Goal: Information Seeking & Learning: Learn about a topic

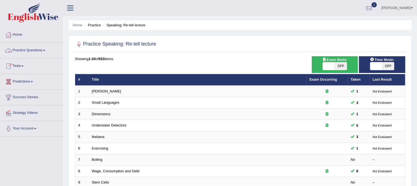
click at [48, 51] on link "Practice Questions" at bounding box center [31, 50] width 62 height 14
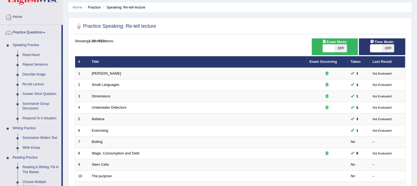
scroll to position [27, 0]
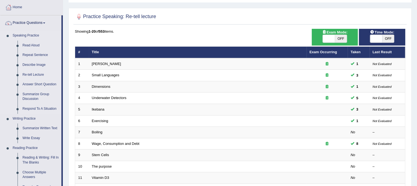
click at [33, 64] on link "Describe Image" at bounding box center [40, 65] width 41 height 10
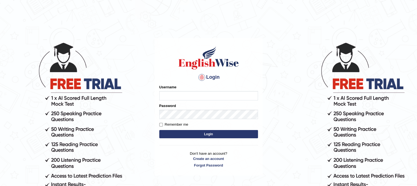
click at [172, 94] on input "Username" at bounding box center [208, 95] width 99 height 9
type input "ajnconcept"
click at [199, 135] on button "Login" at bounding box center [208, 134] width 99 height 8
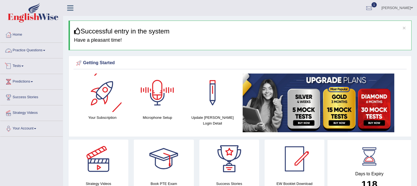
click link "Practice Questions"
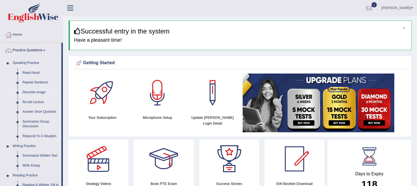
click link "Describe Image"
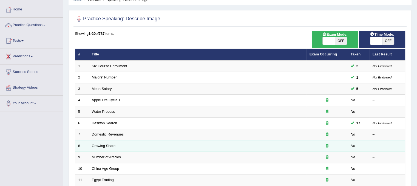
scroll to position [55, 0]
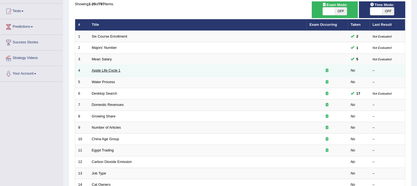
click at [112, 69] on link "Apple Life Cycle 1" at bounding box center [106, 70] width 29 height 4
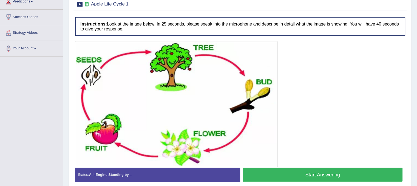
scroll to position [82, 0]
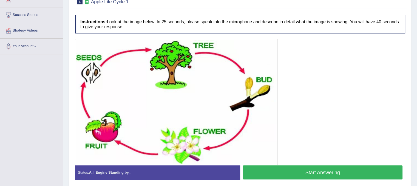
click at [318, 175] on button "Start Answering" at bounding box center [323, 172] width 160 height 14
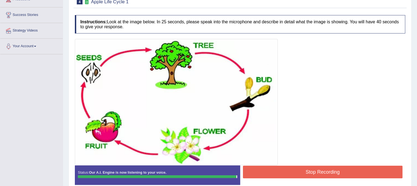
click at [373, 166] on button "Stop Recording" at bounding box center [323, 172] width 160 height 13
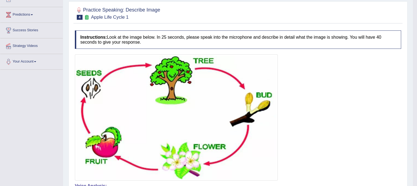
scroll to position [55, 0]
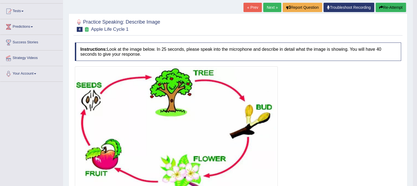
click at [398, 10] on button "Re-Attempt" at bounding box center [390, 7] width 30 height 9
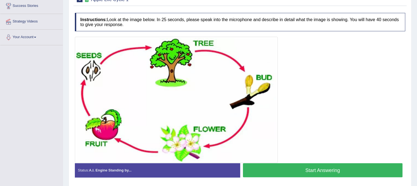
scroll to position [82, 0]
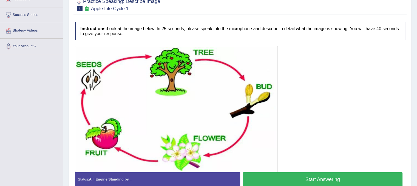
click at [319, 174] on button "Start Answering" at bounding box center [323, 179] width 160 height 14
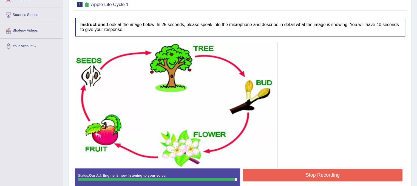
click at [342, 170] on button "Stop Recording" at bounding box center [323, 175] width 160 height 13
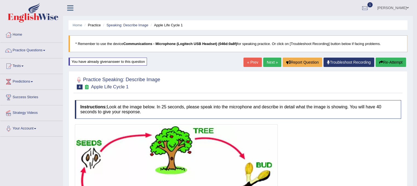
scroll to position [0, 0]
click at [382, 59] on button "Re-Attempt" at bounding box center [390, 62] width 30 height 9
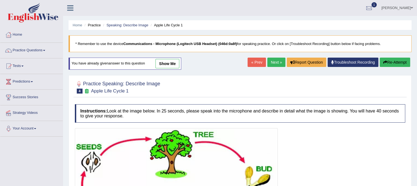
click at [397, 64] on button "Re-Attempt" at bounding box center [395, 62] width 30 height 9
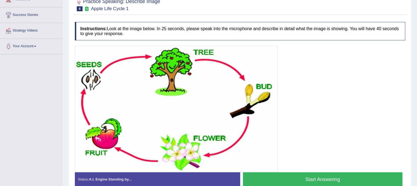
scroll to position [82, 0]
click at [320, 177] on button "Start Answering" at bounding box center [323, 179] width 160 height 14
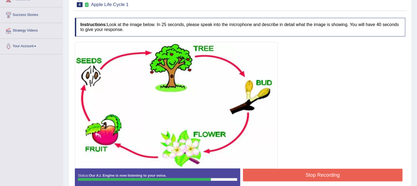
click at [335, 166] on div at bounding box center [240, 105] width 330 height 126
click at [333, 173] on button "Stop Recording" at bounding box center [323, 175] width 160 height 13
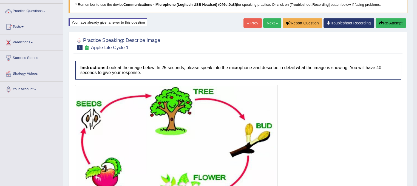
scroll to position [0, 0]
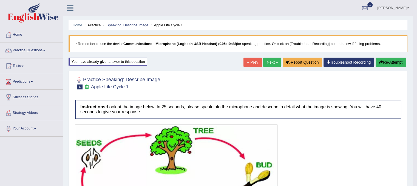
click at [383, 64] on button "Re-Attempt" at bounding box center [390, 62] width 30 height 9
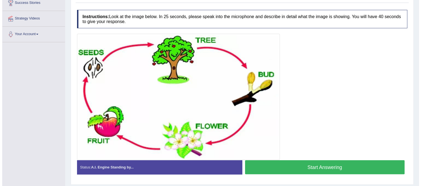
scroll to position [82, 0]
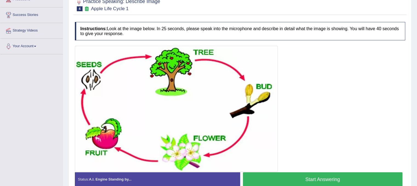
click at [323, 178] on button "Start Answering" at bounding box center [323, 179] width 160 height 14
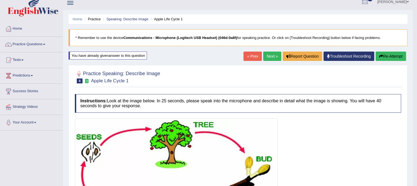
scroll to position [0, 0]
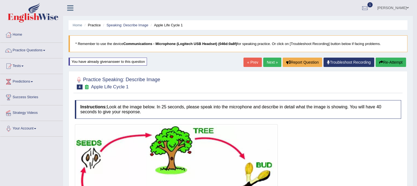
click at [384, 63] on button "Re-Attempt" at bounding box center [390, 62] width 30 height 9
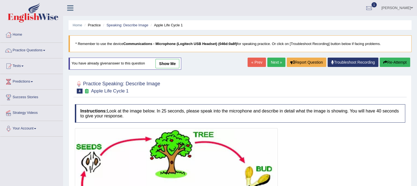
click at [392, 63] on button "Re-Attempt" at bounding box center [395, 62] width 30 height 9
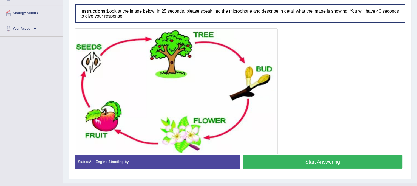
scroll to position [110, 0]
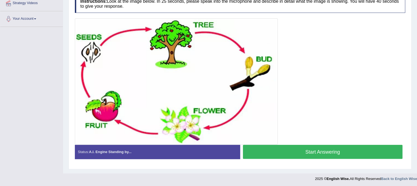
click at [343, 145] on button "Start Answering" at bounding box center [323, 152] width 160 height 14
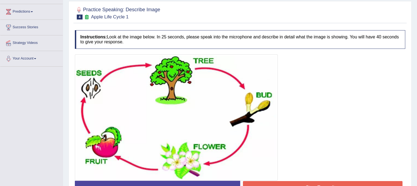
scroll to position [56, 0]
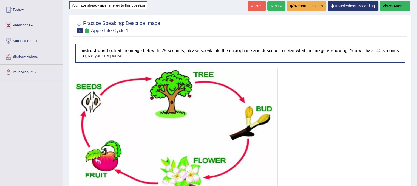
click at [386, 4] on button "Re-Attempt" at bounding box center [395, 5] width 30 height 9
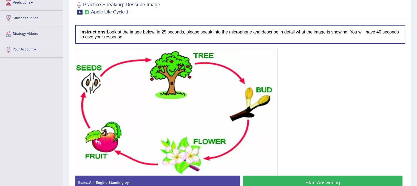
scroll to position [82, 0]
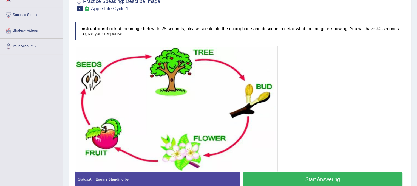
click at [319, 173] on button "Start Answering" at bounding box center [323, 179] width 160 height 14
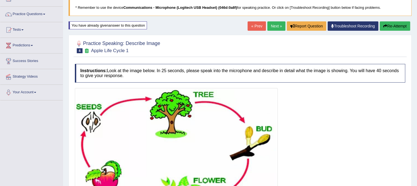
scroll to position [0, 0]
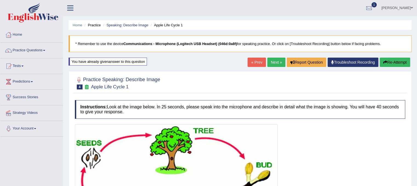
click at [387, 62] on button "Re-Attempt" at bounding box center [395, 62] width 30 height 9
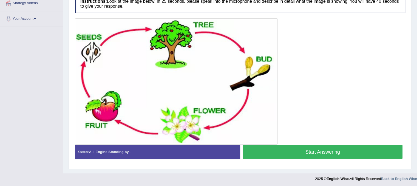
click at [335, 147] on button "Start Answering" at bounding box center [323, 152] width 160 height 14
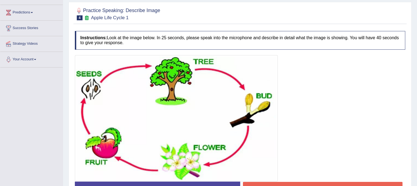
scroll to position [78, 0]
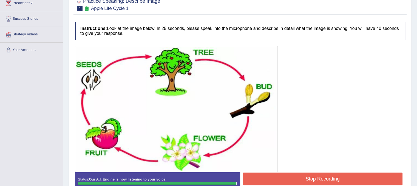
click at [345, 177] on button "Stop Recording" at bounding box center [323, 178] width 160 height 13
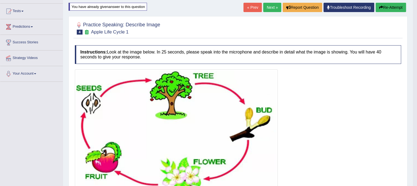
scroll to position [51, 0]
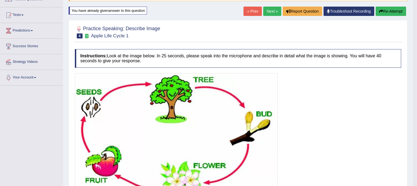
click at [400, 12] on button "Re-Attempt" at bounding box center [390, 11] width 30 height 9
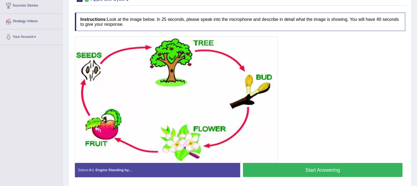
scroll to position [82, 0]
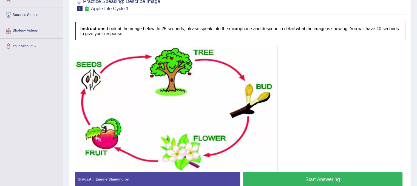
click at [332, 177] on button "Start Answering" at bounding box center [323, 179] width 160 height 14
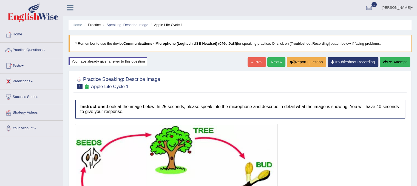
scroll to position [0, 0]
click at [383, 62] on icon "button" at bounding box center [385, 62] width 4 height 4
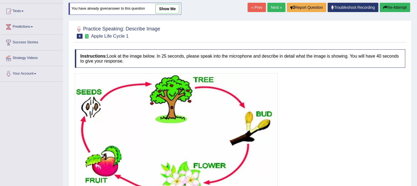
scroll to position [82, 0]
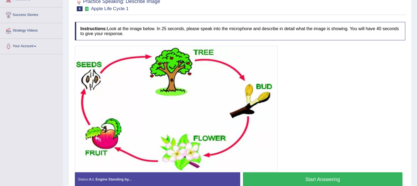
click at [330, 178] on button "Start Answering" at bounding box center [323, 179] width 160 height 14
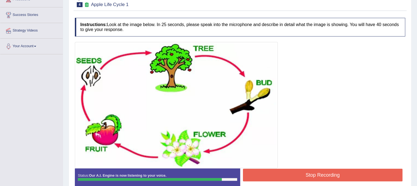
click at [352, 173] on button "Stop Recording" at bounding box center [323, 175] width 160 height 13
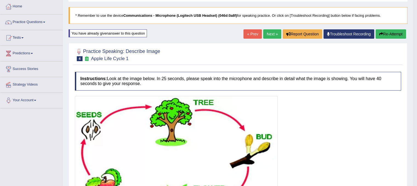
scroll to position [27, 0]
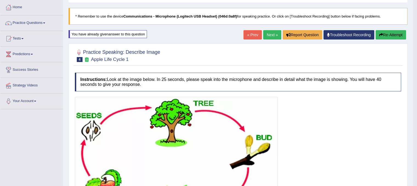
click at [270, 34] on link "Next »" at bounding box center [272, 34] width 18 height 9
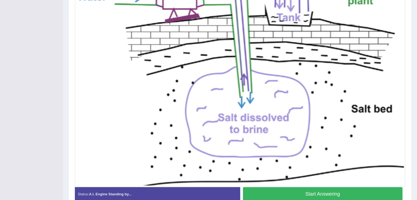
scroll to position [159, 0]
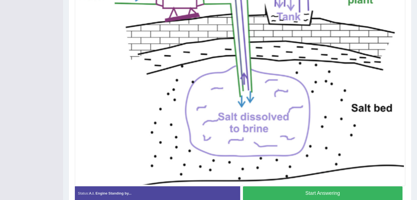
click at [291, 186] on button "Start Answering" at bounding box center [323, 193] width 160 height 14
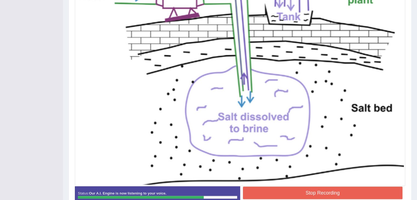
click at [345, 186] on button "Stop Recording" at bounding box center [323, 193] width 160 height 13
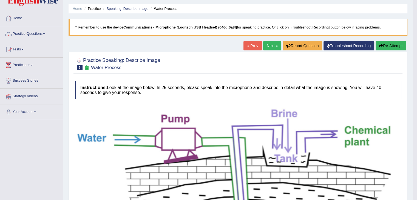
scroll to position [0, 0]
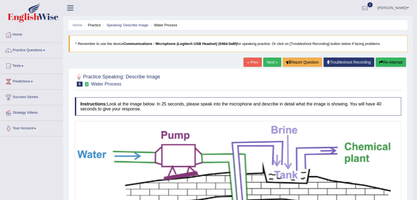
click at [386, 63] on button "Re-Attempt" at bounding box center [390, 62] width 30 height 9
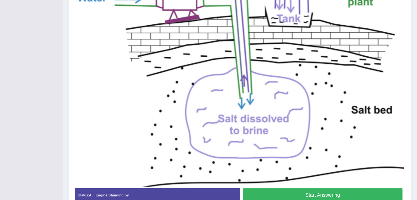
scroll to position [168, 0]
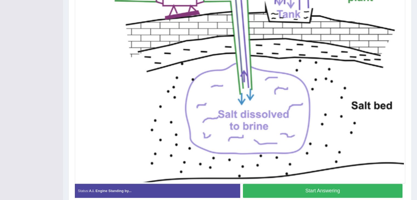
click at [336, 189] on button "Start Answering" at bounding box center [323, 191] width 160 height 14
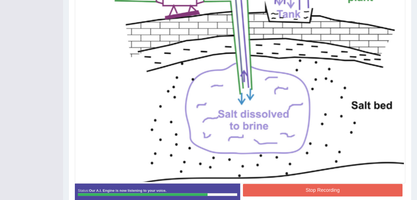
click at [355, 188] on button "Stop Recording" at bounding box center [323, 190] width 160 height 13
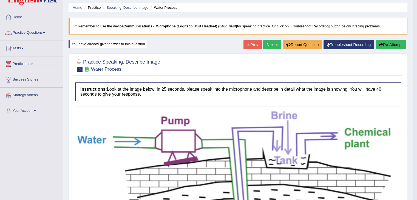
scroll to position [5, 0]
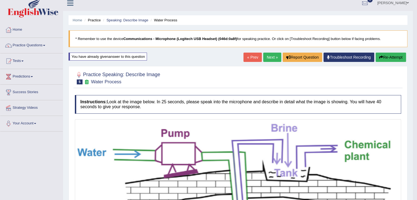
click at [387, 59] on button "Re-Attempt" at bounding box center [390, 57] width 30 height 9
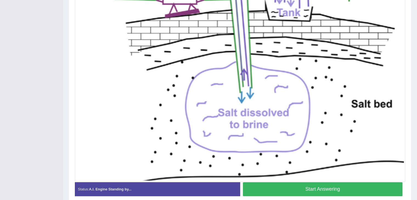
scroll to position [166, 0]
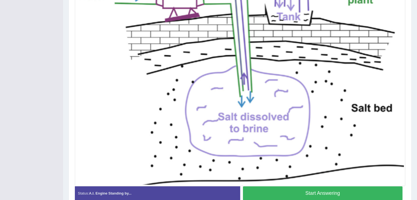
click at [344, 189] on button "Start Answering" at bounding box center [323, 193] width 160 height 14
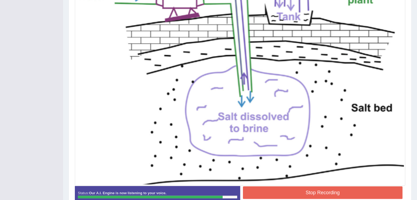
click at [361, 190] on button "Stop Recording" at bounding box center [323, 192] width 160 height 13
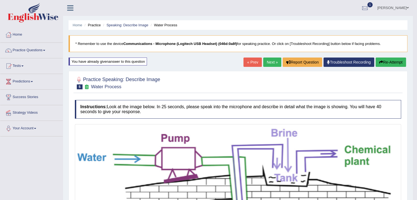
scroll to position [0, 0]
click at [46, 49] on link "Practice Questions" at bounding box center [31, 50] width 62 height 14
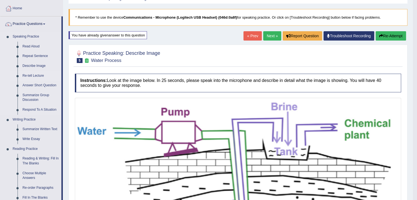
scroll to position [27, 0]
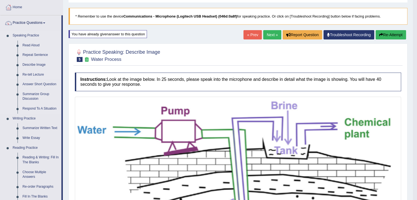
click at [40, 75] on link "Re-tell Lecture" at bounding box center [40, 75] width 41 height 10
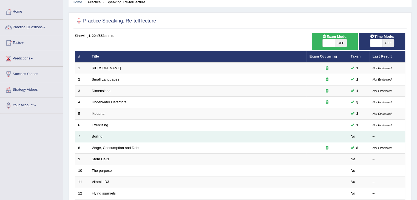
scroll to position [55, 0]
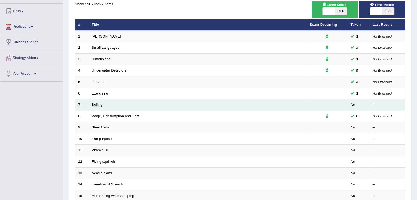
click at [93, 106] on link "Boiling" at bounding box center [97, 105] width 11 height 4
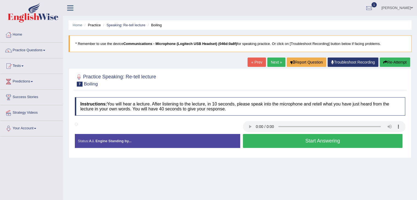
drag, startPoint x: 90, startPoint y: 111, endPoint x: 62, endPoint y: 97, distance: 31.4
click at [257, 64] on link "« Prev" at bounding box center [256, 62] width 18 height 9
click at [343, 139] on button "Start Answering" at bounding box center [323, 141] width 160 height 14
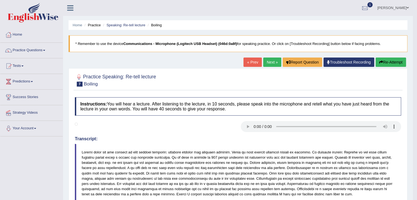
click at [384, 60] on button "Re-Attempt" at bounding box center [390, 62] width 30 height 9
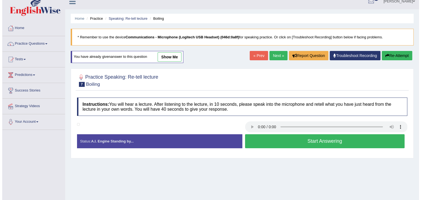
scroll to position [5, 0]
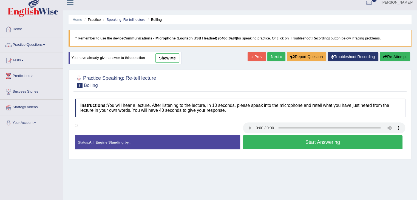
click at [317, 144] on button "Start Answering" at bounding box center [323, 142] width 160 height 14
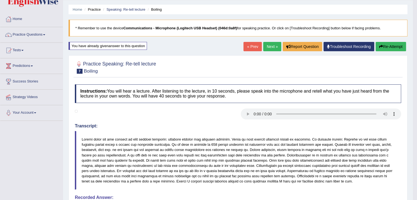
scroll to position [15, 0]
click at [383, 45] on button "Re-Attempt" at bounding box center [390, 46] width 30 height 9
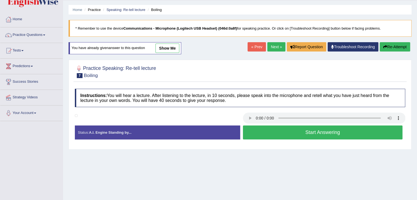
click at [385, 47] on icon "button" at bounding box center [385, 47] width 4 height 4
click at [327, 133] on button "Start Answering" at bounding box center [323, 133] width 160 height 14
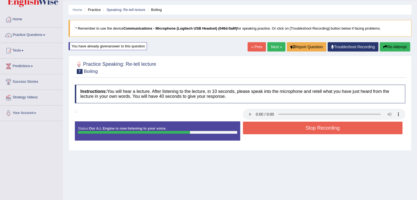
click at [253, 48] on link "« Prev" at bounding box center [256, 46] width 18 height 9
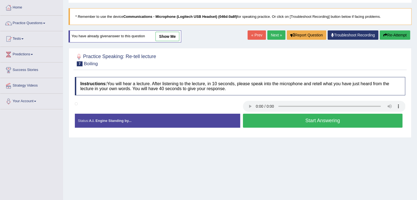
scroll to position [27, 0]
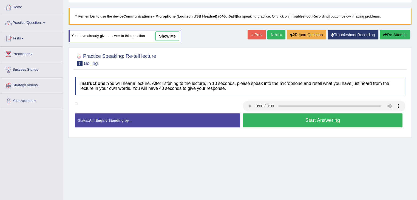
click at [278, 119] on button "Start Answering" at bounding box center [323, 120] width 160 height 14
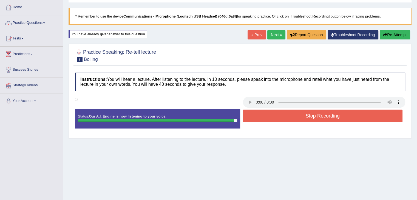
click at [276, 120] on button "Stop Recording" at bounding box center [323, 116] width 160 height 13
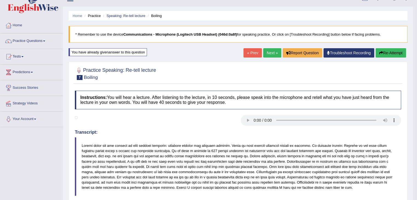
scroll to position [0, 0]
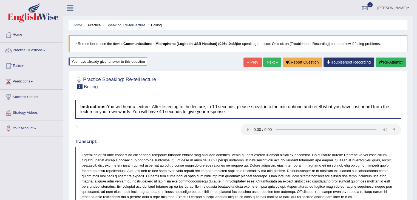
click at [396, 64] on button "Re-Attempt" at bounding box center [390, 62] width 30 height 9
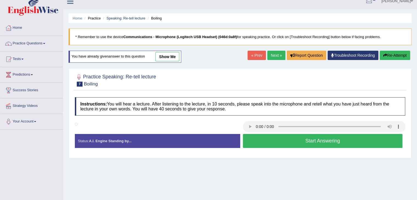
scroll to position [5, 0]
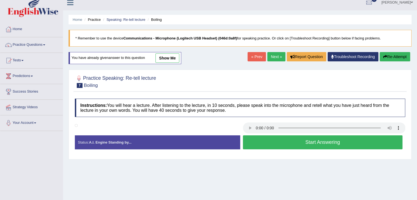
click at [331, 144] on button "Start Answering" at bounding box center [323, 142] width 160 height 14
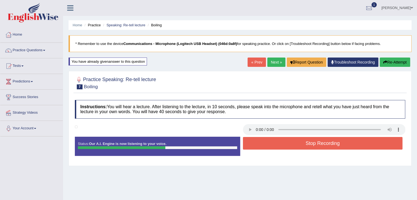
scroll to position [0, 0]
click at [247, 61] on link "« Prev" at bounding box center [256, 62] width 18 height 9
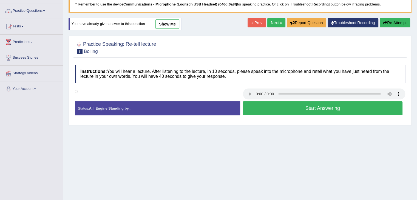
scroll to position [27, 0]
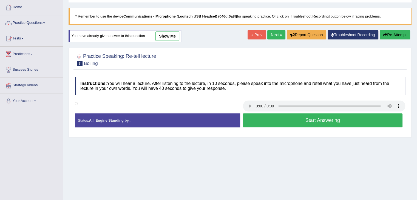
click at [294, 121] on button "Start Answering" at bounding box center [323, 120] width 160 height 14
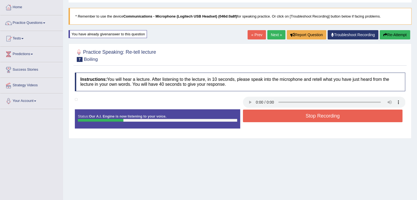
click at [257, 40] on div "« Prev Next » Report Question Troubleshoot Recording Re-Attempt" at bounding box center [329, 35] width 164 height 11
click at [257, 37] on link "« Prev" at bounding box center [256, 34] width 18 height 9
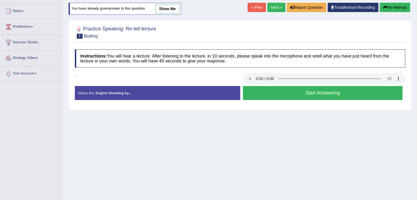
click at [291, 92] on button "Start Answering" at bounding box center [323, 93] width 160 height 14
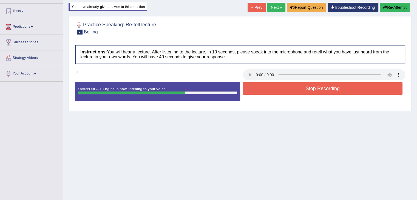
click at [249, 5] on link "« Prev" at bounding box center [256, 7] width 18 height 9
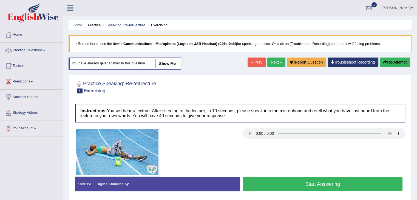
click at [289, 187] on button "Start Answering" at bounding box center [323, 184] width 160 height 14
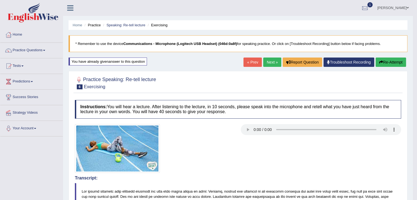
click at [388, 61] on button "Re-Attempt" at bounding box center [390, 62] width 30 height 9
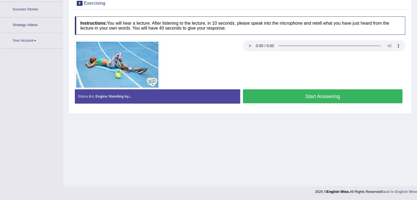
scroll to position [88, 0]
click at [337, 96] on button "Start Answering" at bounding box center [323, 96] width 160 height 14
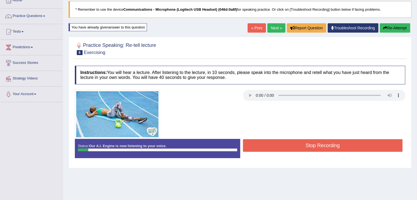
scroll to position [33, 0]
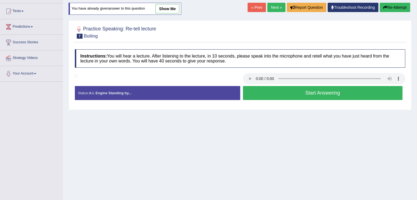
click at [365, 90] on button "Start Answering" at bounding box center [323, 93] width 160 height 14
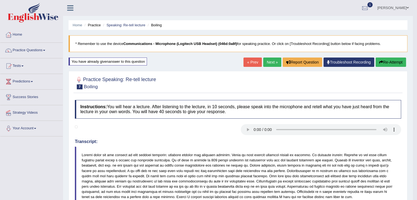
click at [271, 63] on link "Next »" at bounding box center [272, 62] width 18 height 9
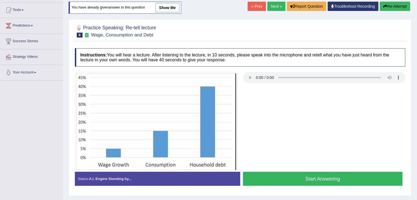
scroll to position [55, 0]
